Goal: Information Seeking & Learning: Learn about a topic

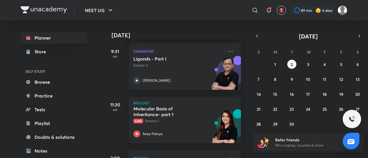
scroll to position [136, 0]
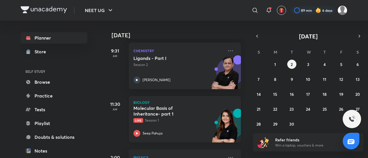
click at [166, 127] on div "Molecular Basis of Inheritance- part 1 Live Session 1 Seep Pahuja" at bounding box center [178, 121] width 90 height 32
